Goal: Transaction & Acquisition: Download file/media

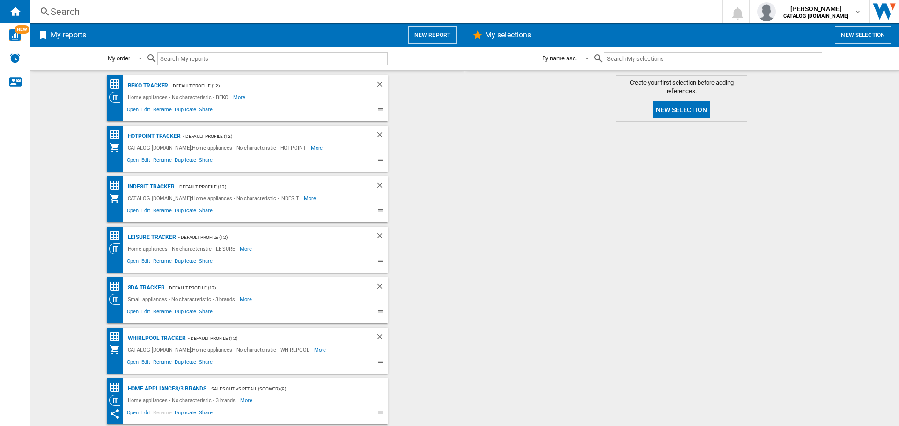
click at [155, 85] on div "BEKO Tracker" at bounding box center [146, 86] width 43 height 12
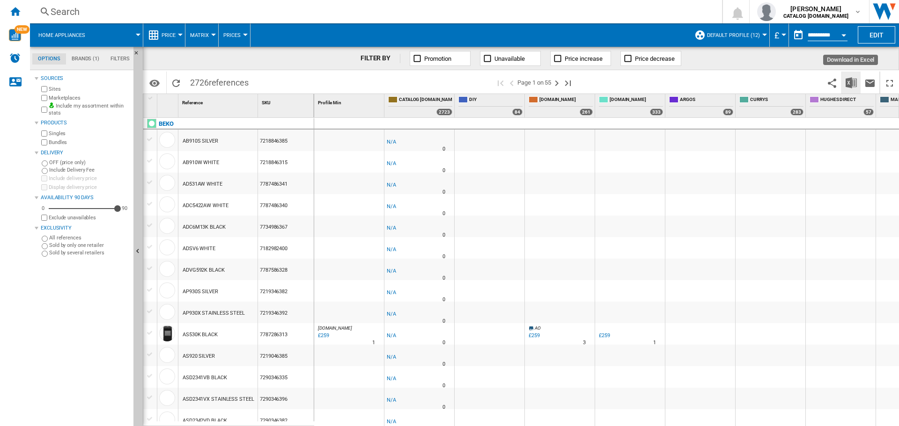
click at [853, 84] on img "Download in Excel" at bounding box center [850, 82] width 11 height 11
click at [845, 35] on div "Open calendar" at bounding box center [843, 35] width 5 height 2
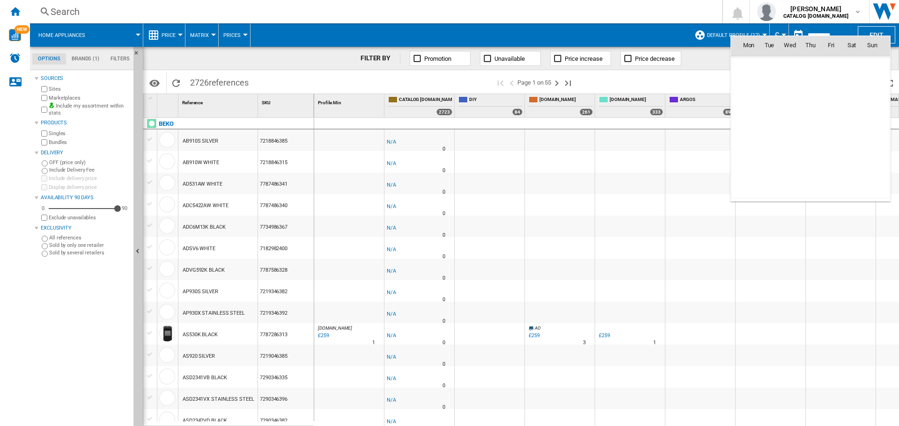
scroll to position [4466, 0]
click at [811, 124] on span "18" at bounding box center [810, 127] width 19 height 19
type input "**********"
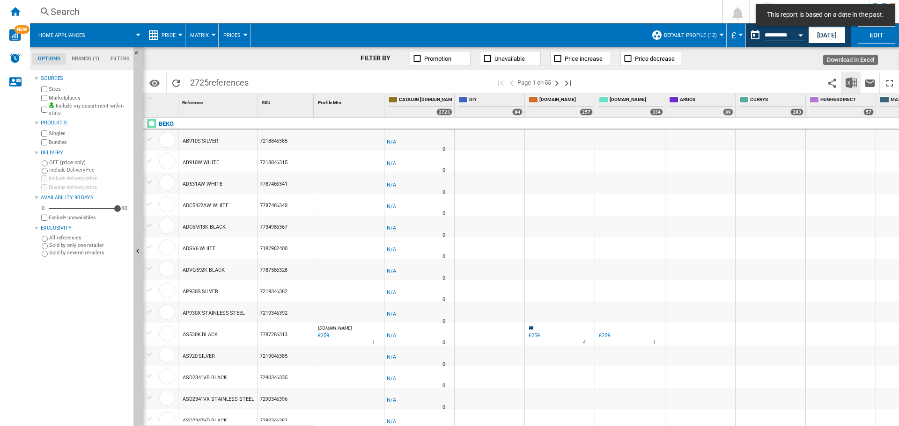
click at [848, 77] on img "Download in Excel" at bounding box center [850, 82] width 11 height 11
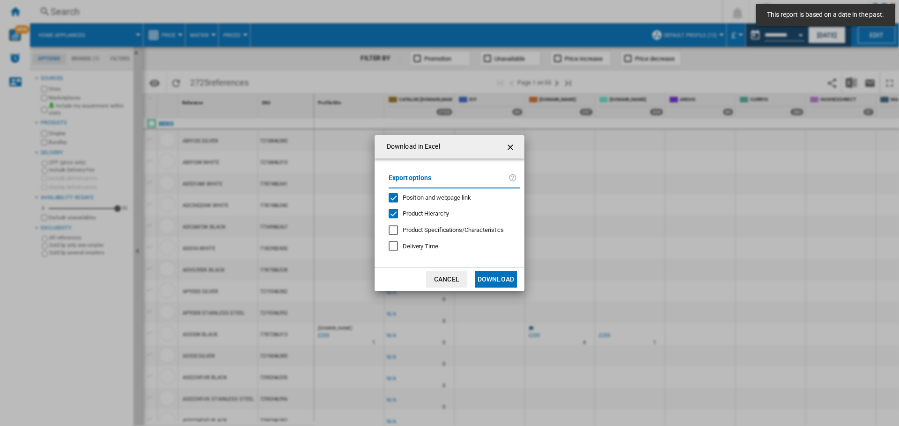
click at [488, 277] on button "Download" at bounding box center [496, 279] width 42 height 17
